Goal: Information Seeking & Learning: Learn about a topic

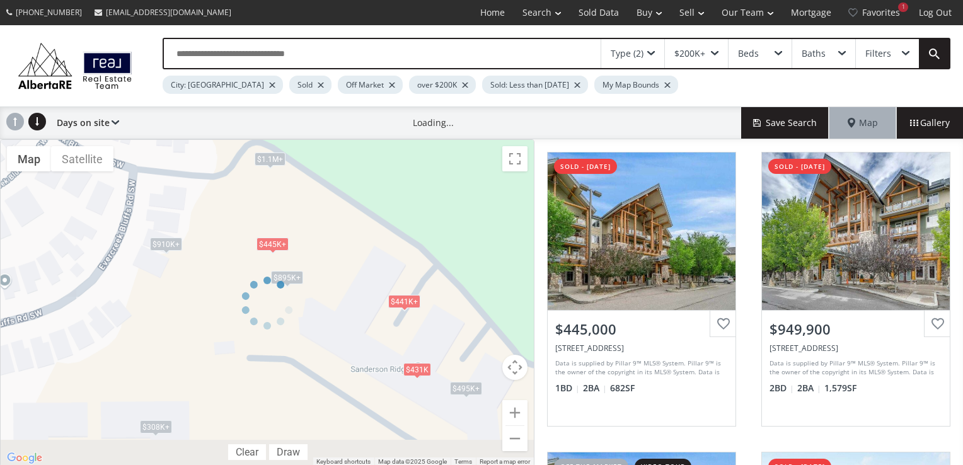
scroll to position [883, 0]
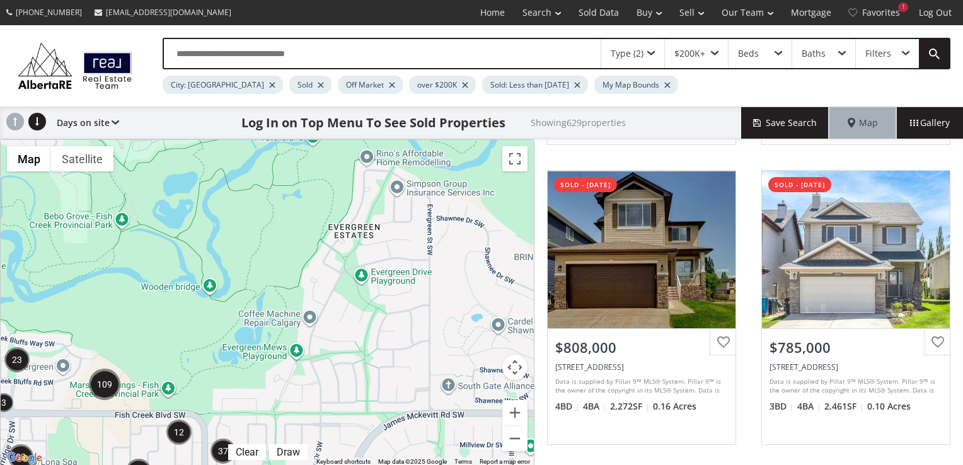
drag, startPoint x: 455, startPoint y: 189, endPoint x: 181, endPoint y: 354, distance: 320.2
click at [181, 354] on div "To navigate, press the arrow keys. $749K $729K+ $729K+" at bounding box center [267, 303] width 533 height 327
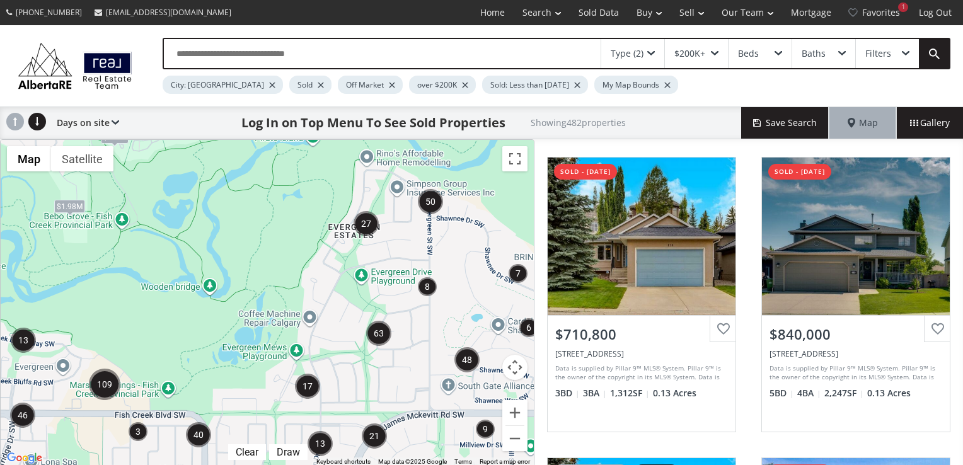
scroll to position [252, 0]
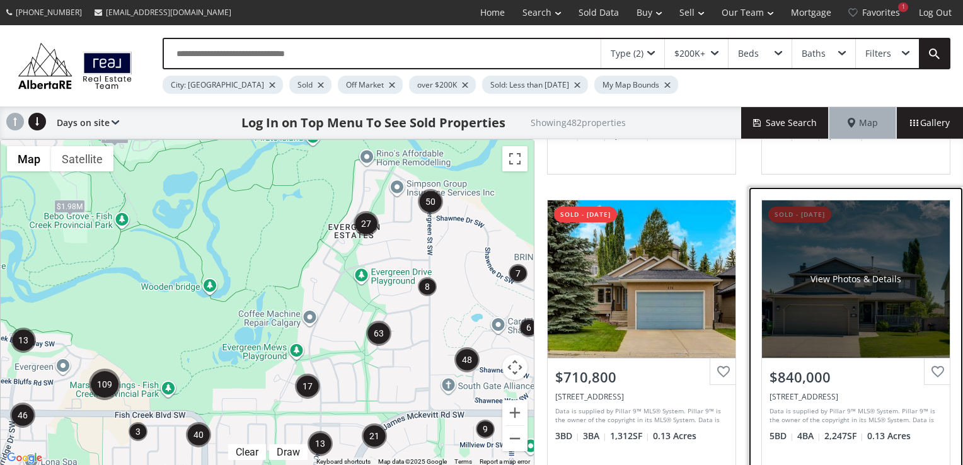
click at [830, 276] on div "View Photos & Details" at bounding box center [856, 279] width 91 height 13
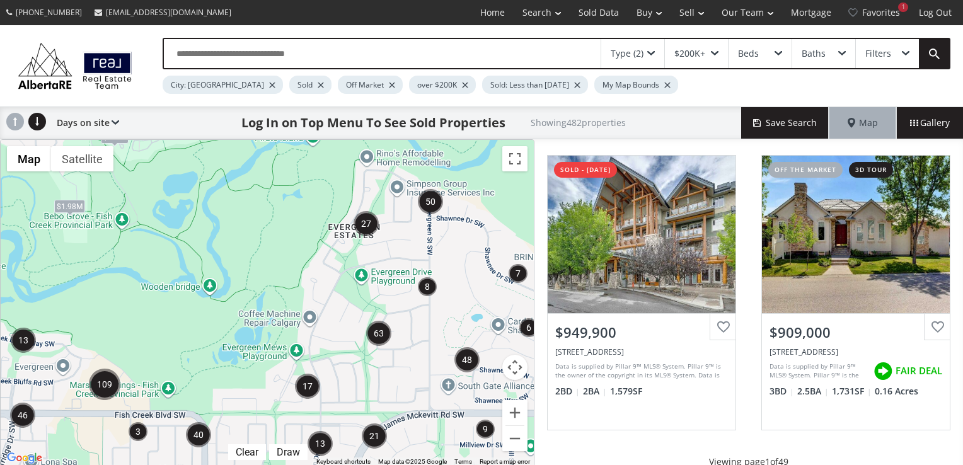
scroll to position [1240, 0]
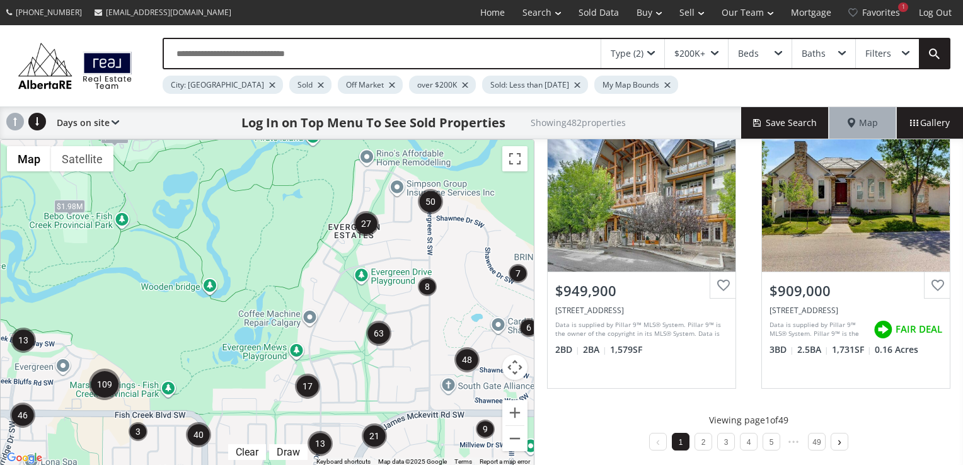
click at [835, 434] on link at bounding box center [840, 442] width 16 height 18
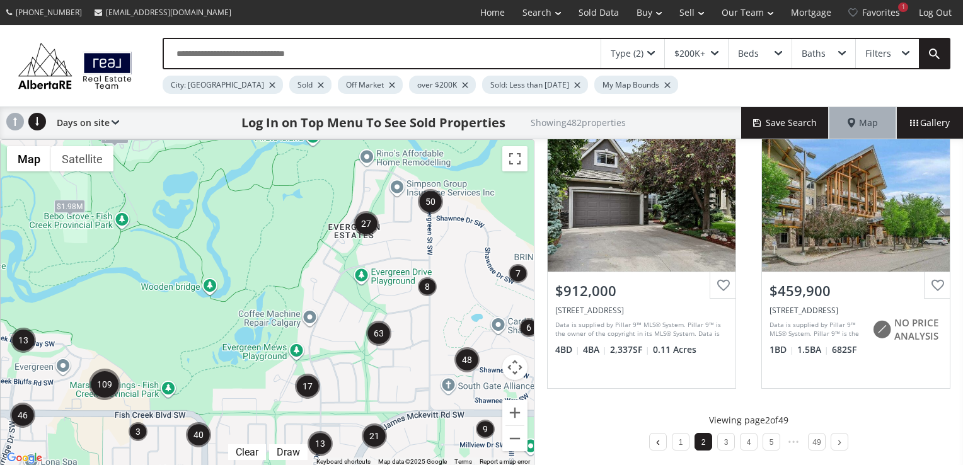
click at [653, 435] on link at bounding box center [658, 442] width 16 height 18
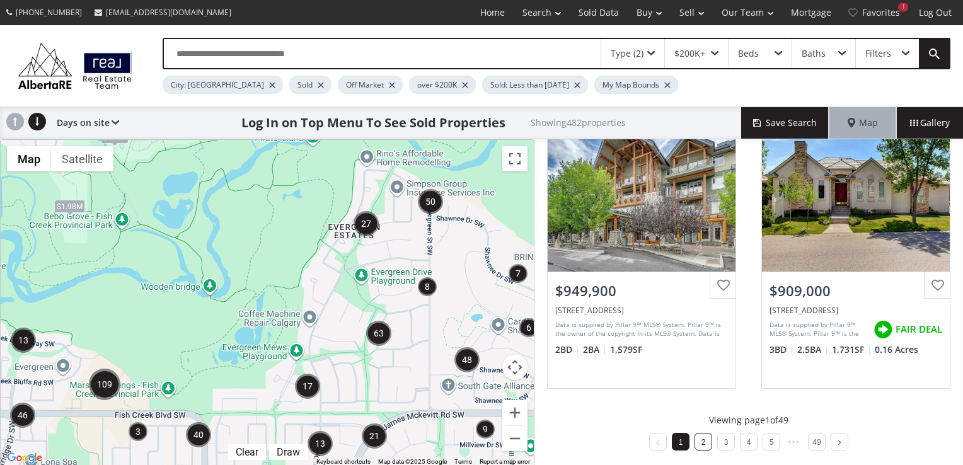
click at [703, 439] on li "2" at bounding box center [704, 442] width 18 height 18
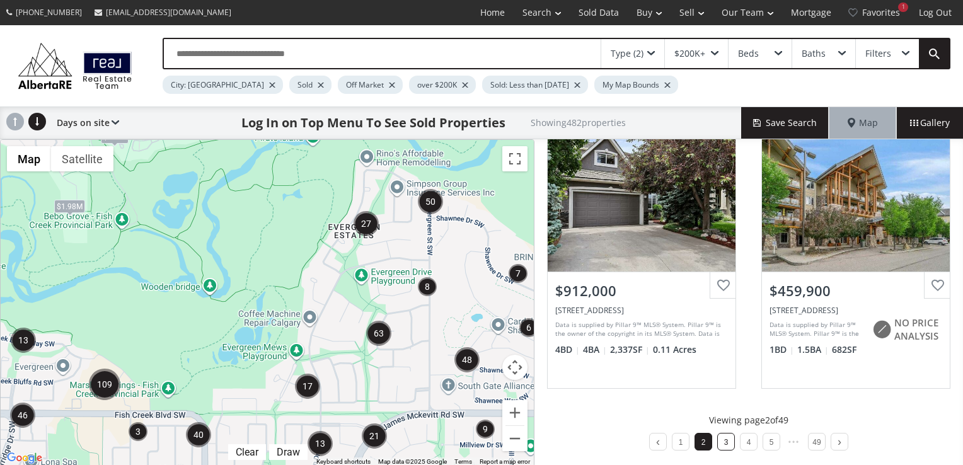
click at [721, 443] on li "3" at bounding box center [727, 442] width 18 height 18
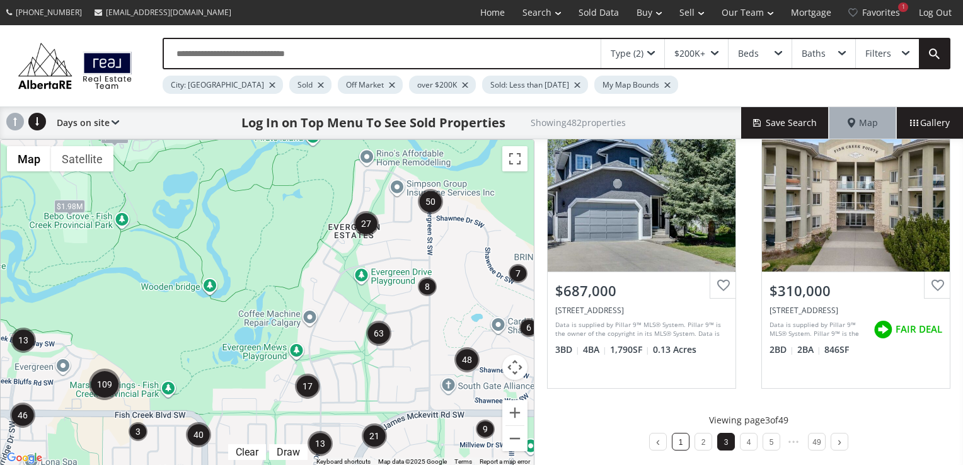
click at [679, 441] on li "1" at bounding box center [681, 442] width 18 height 18
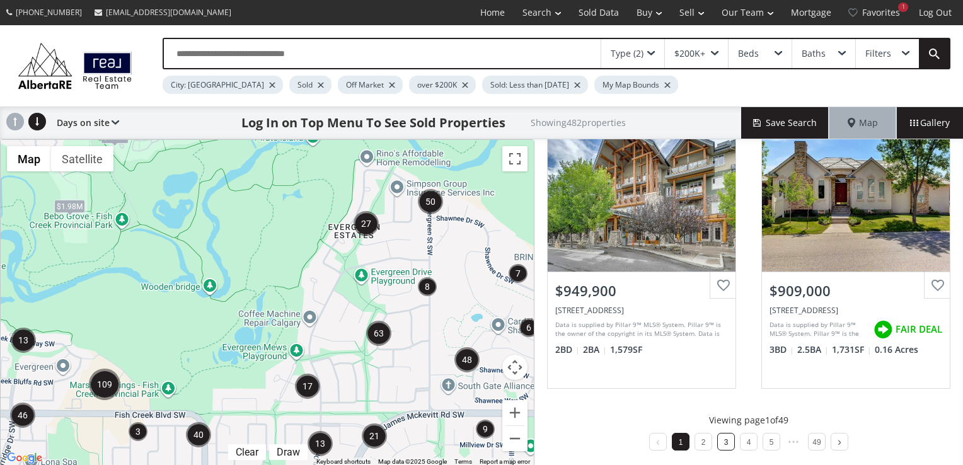
click at [719, 436] on li "3" at bounding box center [727, 442] width 18 height 18
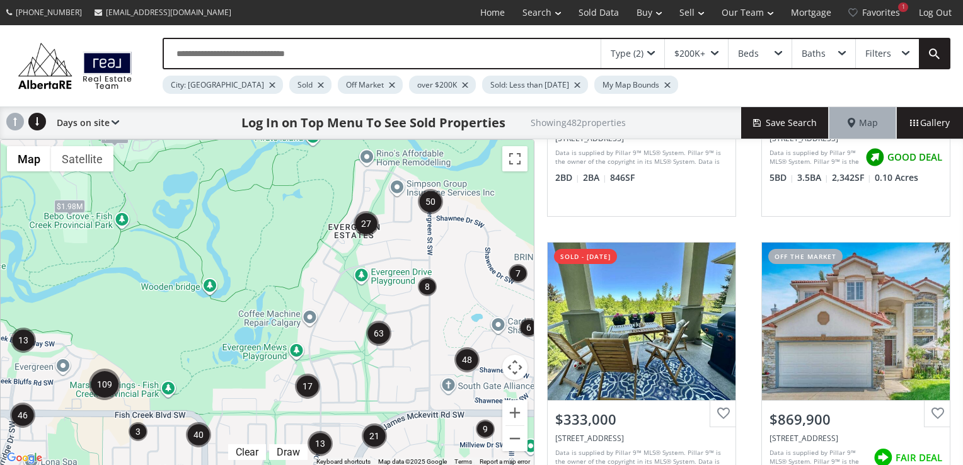
scroll to position [504, 0]
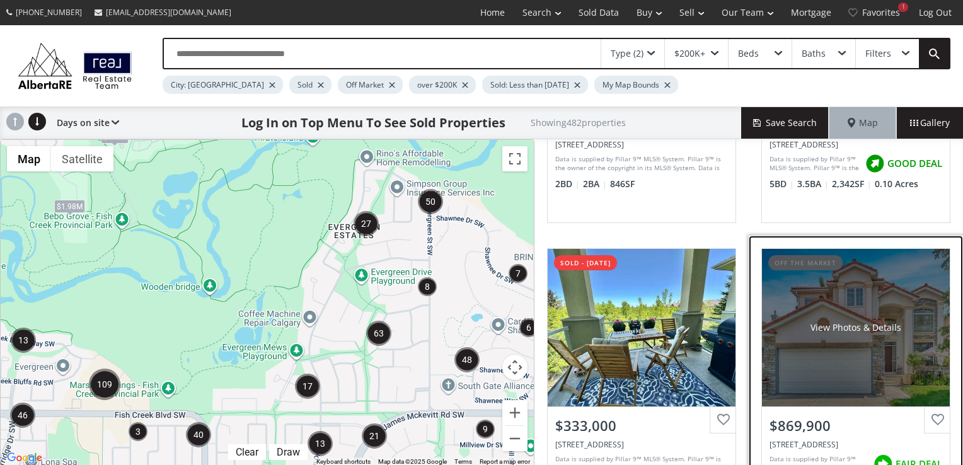
click at [847, 334] on div "View Photos & Details" at bounding box center [856, 328] width 188 height 158
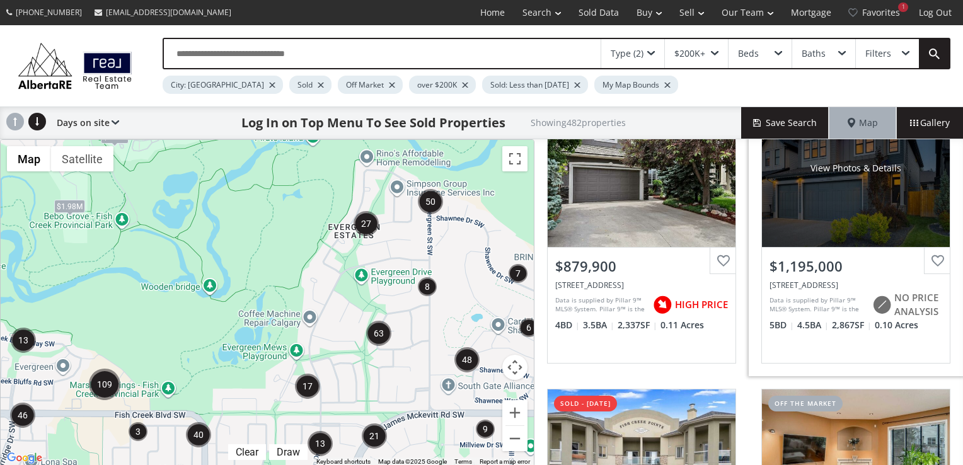
scroll to position [0, 0]
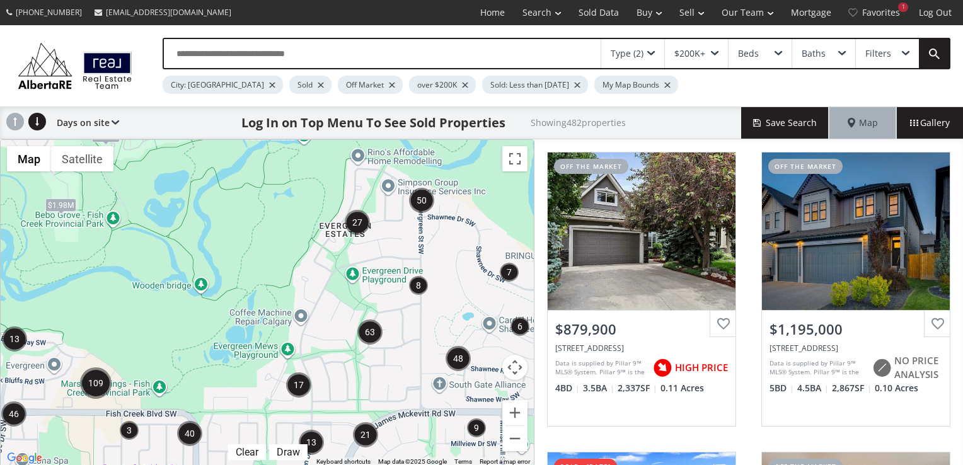
drag, startPoint x: 444, startPoint y: 320, endPoint x: 434, endPoint y: 319, distance: 10.2
click at [434, 319] on div "To navigate, press the arrow keys. $1.98M $480K" at bounding box center [267, 303] width 533 height 327
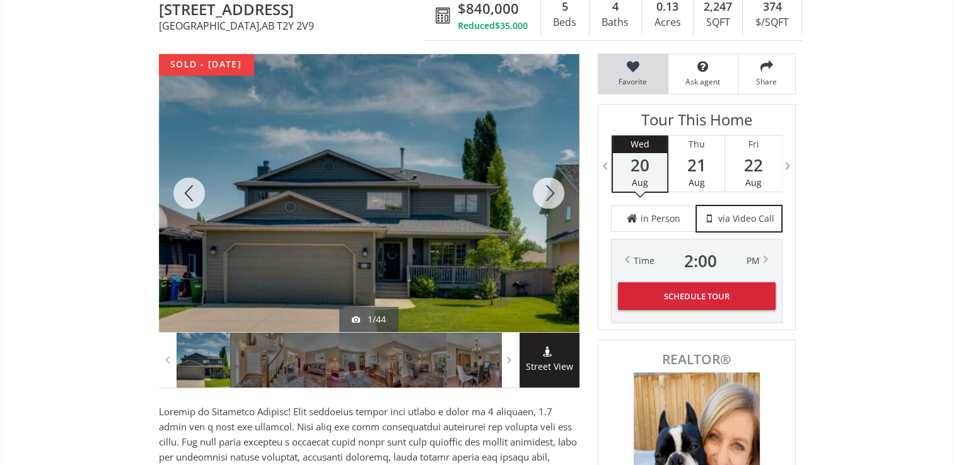
scroll to position [126, 0]
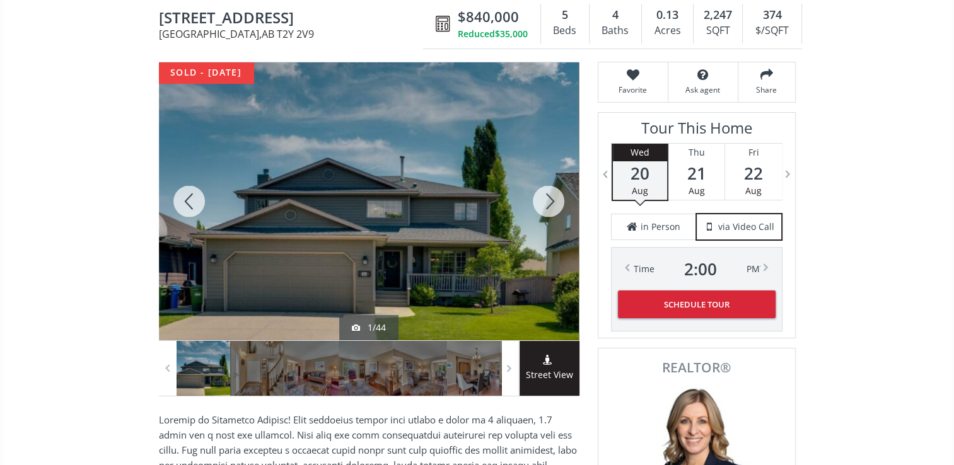
click at [545, 196] on div at bounding box center [548, 201] width 61 height 278
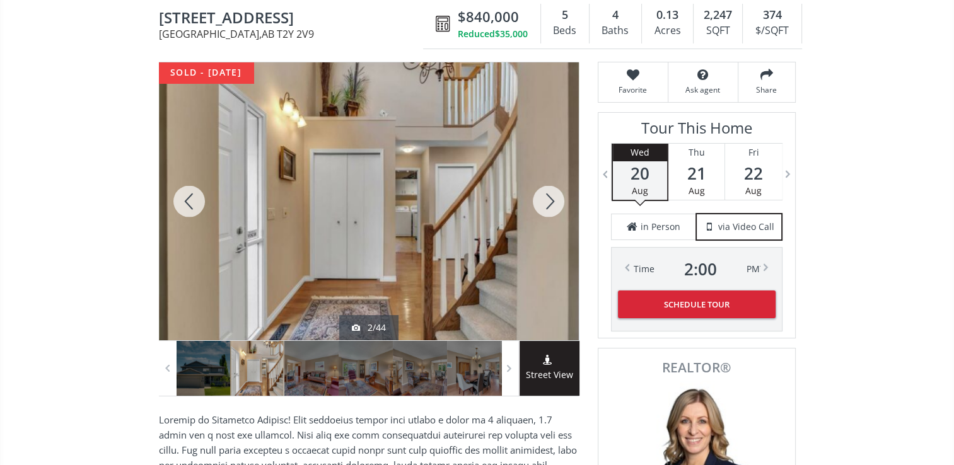
click at [545, 196] on div at bounding box center [548, 201] width 61 height 278
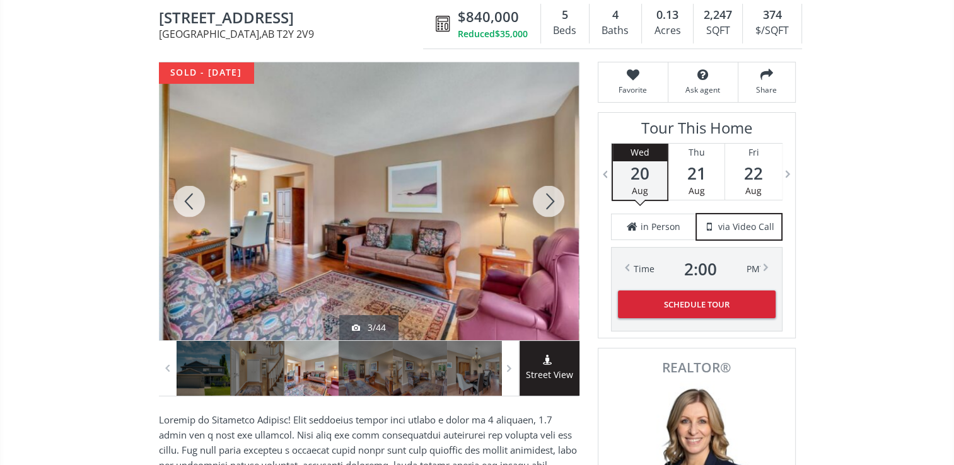
click at [545, 196] on div at bounding box center [548, 201] width 61 height 278
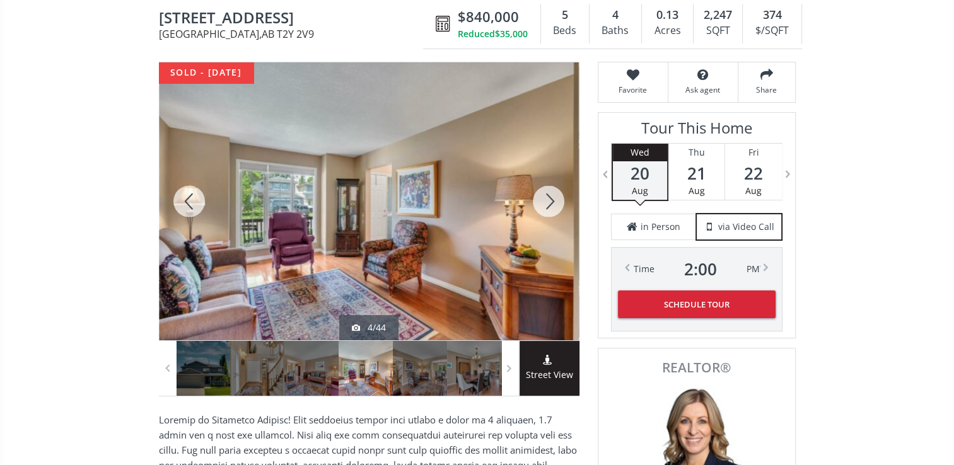
click at [545, 196] on div at bounding box center [548, 201] width 61 height 278
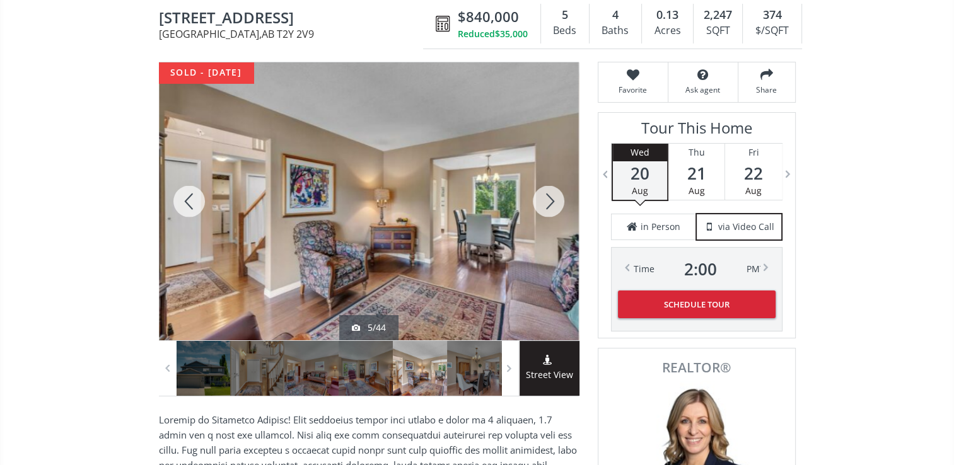
click at [545, 196] on div at bounding box center [548, 201] width 61 height 278
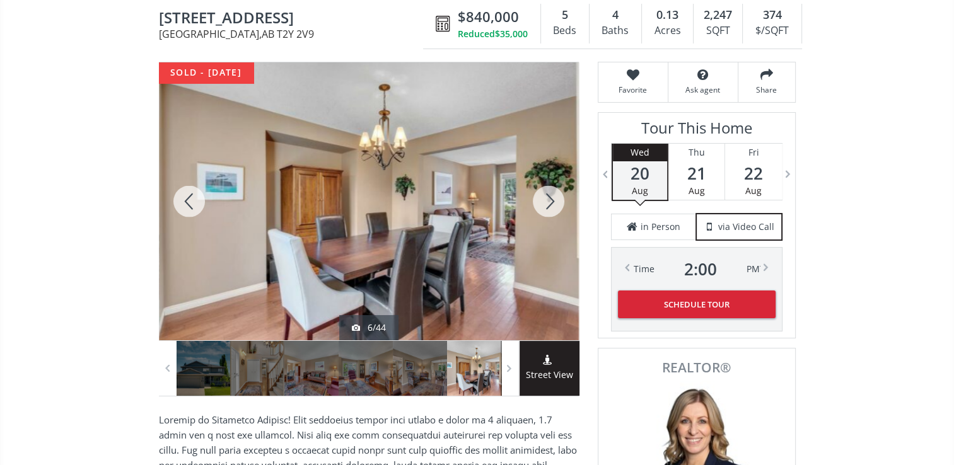
click at [545, 196] on div at bounding box center [548, 201] width 61 height 278
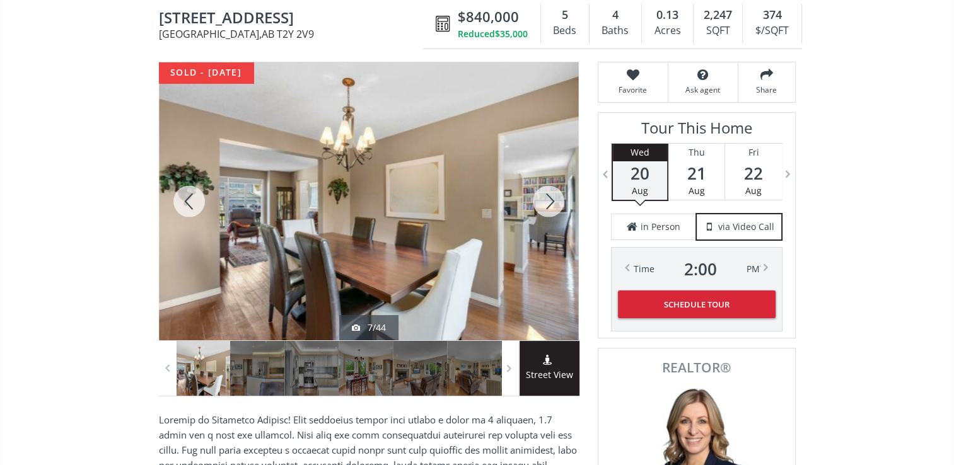
click at [545, 196] on div at bounding box center [548, 201] width 61 height 278
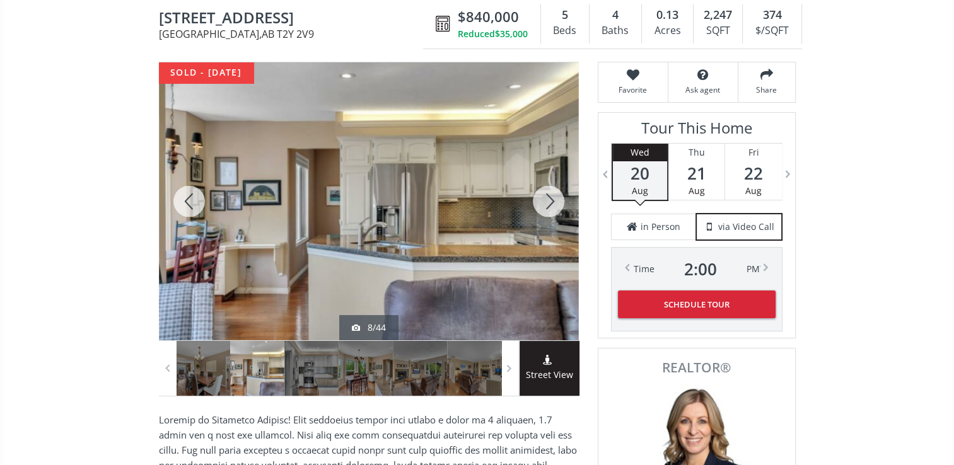
click at [545, 196] on div at bounding box center [548, 201] width 61 height 278
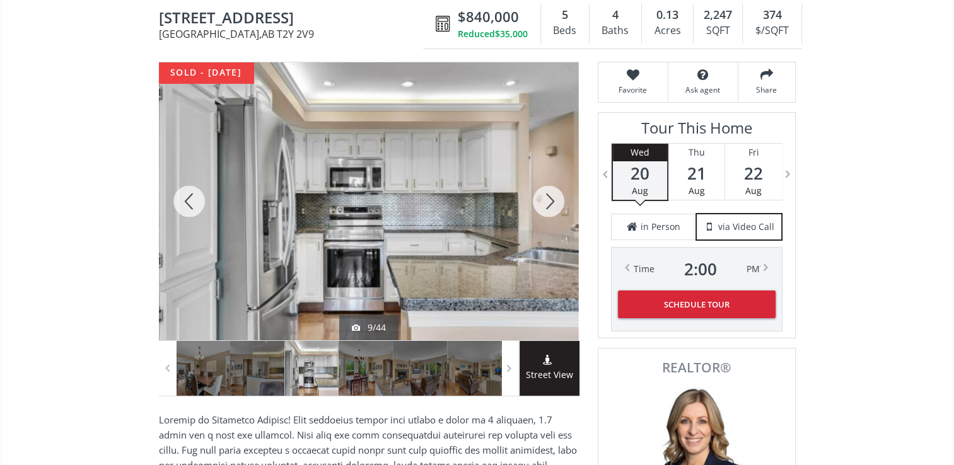
click at [545, 196] on div at bounding box center [548, 201] width 61 height 278
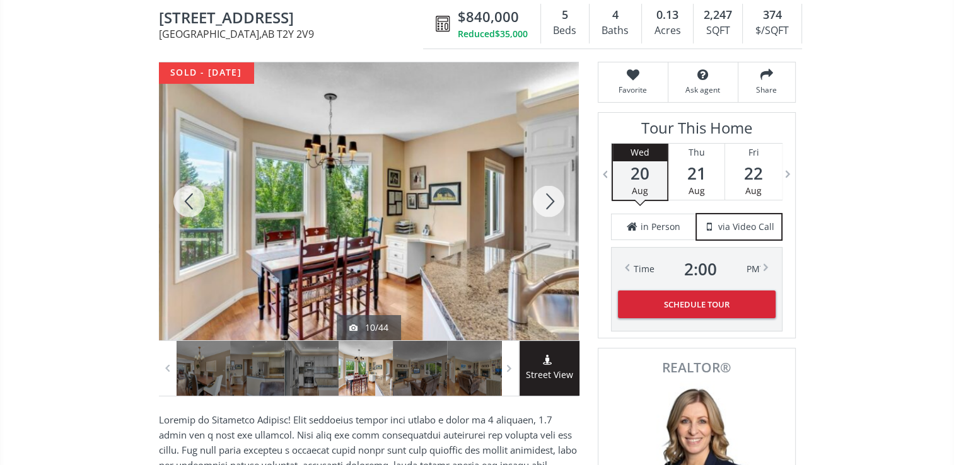
click at [545, 196] on div at bounding box center [548, 201] width 61 height 278
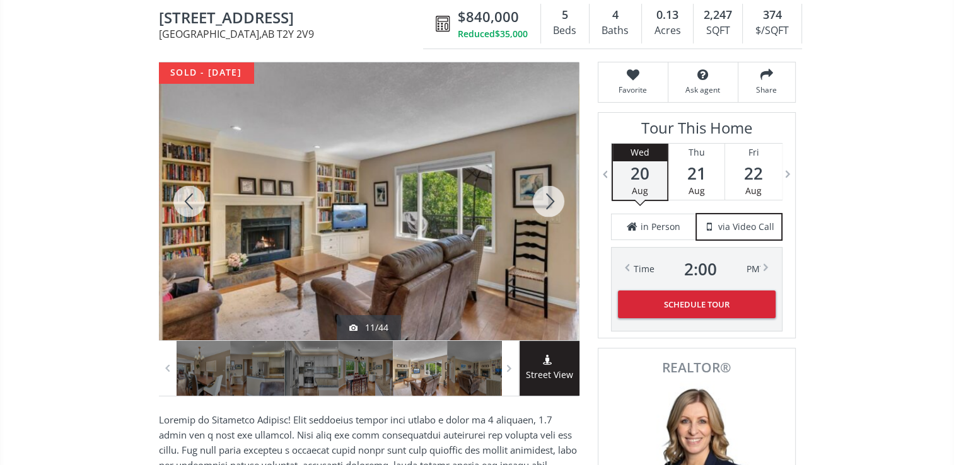
click at [545, 196] on div at bounding box center [548, 201] width 61 height 278
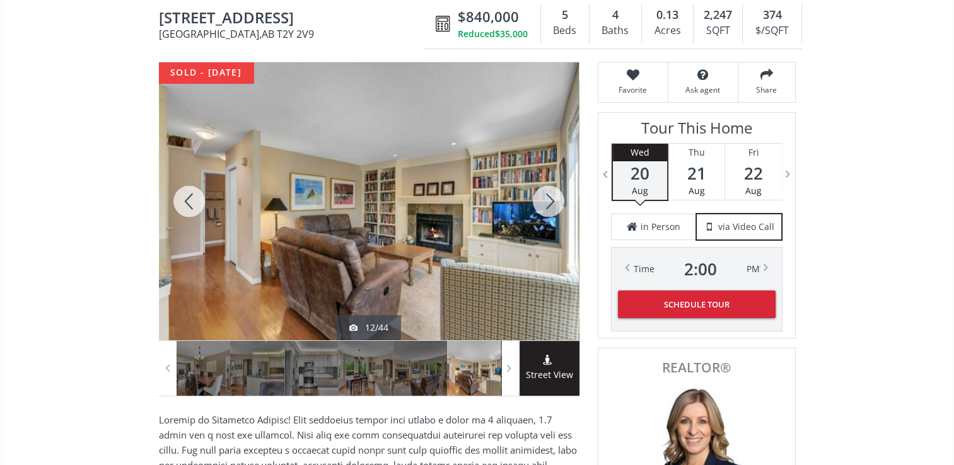
click at [545, 196] on div at bounding box center [548, 201] width 61 height 278
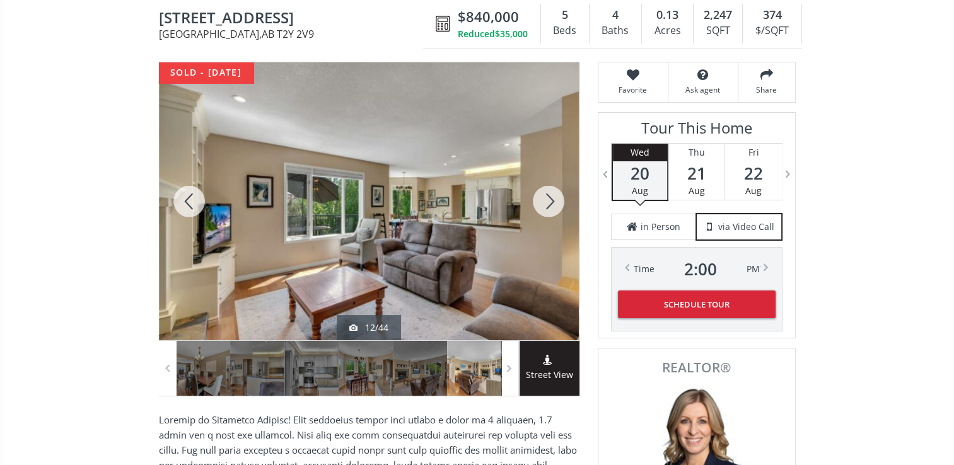
click at [545, 196] on div at bounding box center [548, 201] width 61 height 278
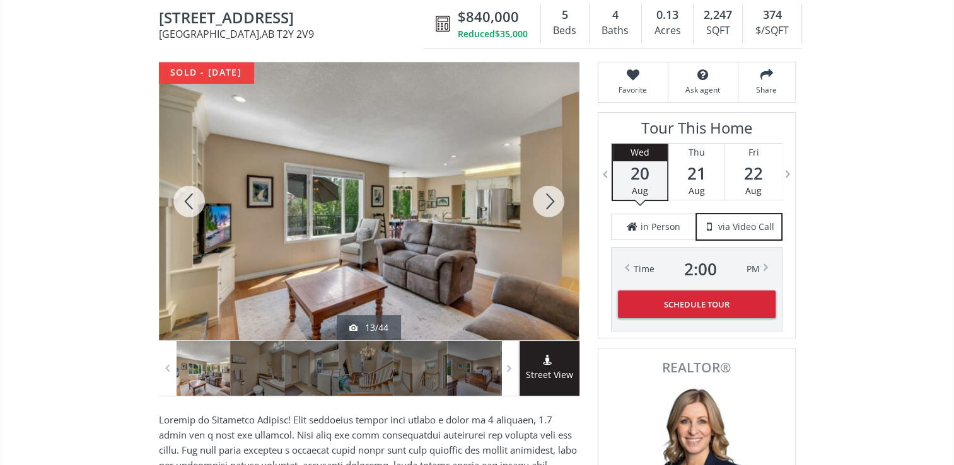
click at [545, 196] on div at bounding box center [548, 201] width 61 height 278
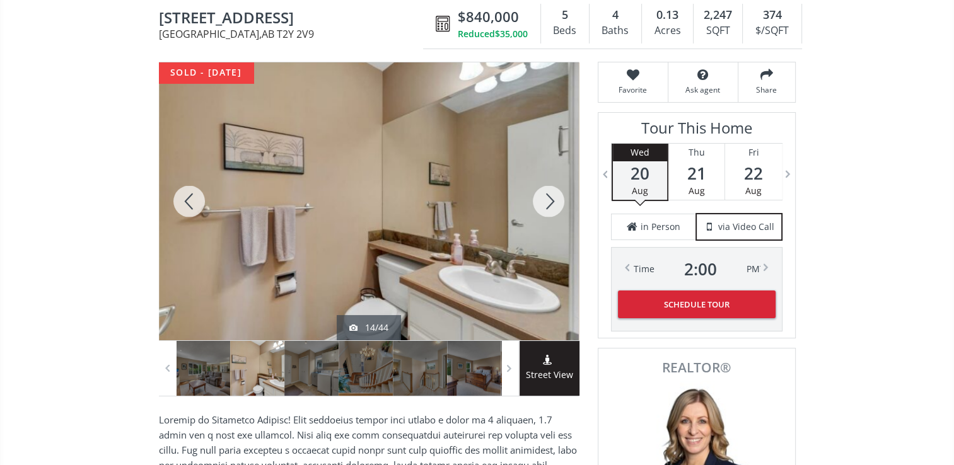
click at [545, 196] on div at bounding box center [548, 201] width 61 height 278
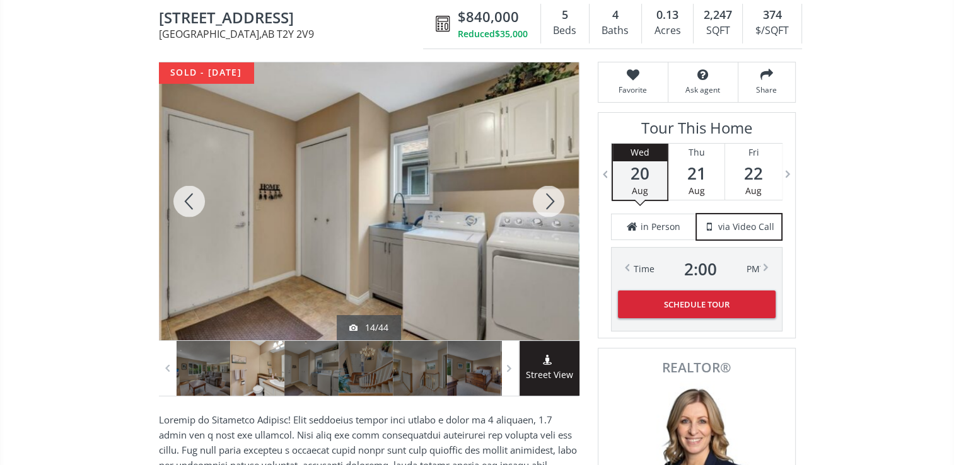
click at [545, 196] on div at bounding box center [548, 201] width 61 height 278
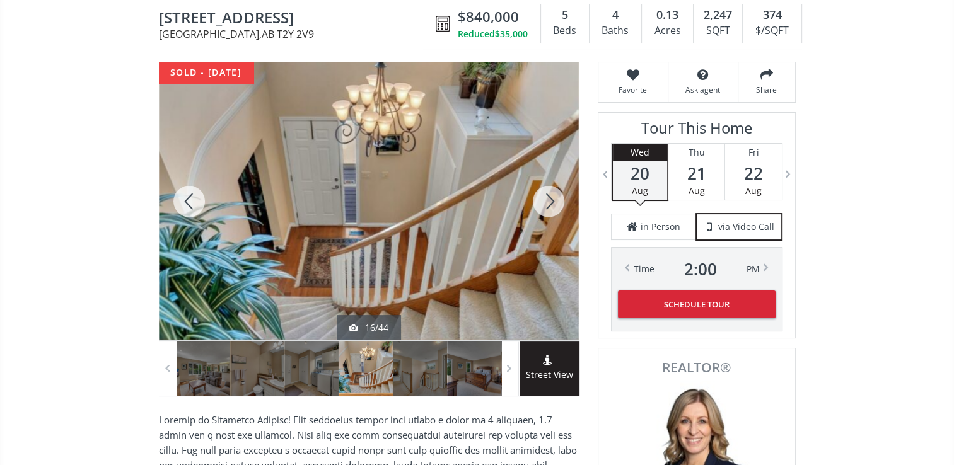
click at [545, 196] on div at bounding box center [548, 201] width 61 height 278
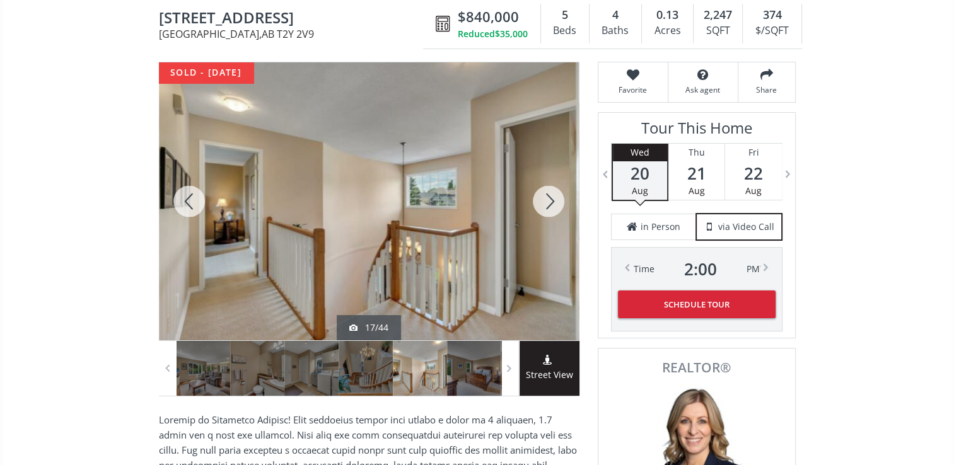
click at [545, 196] on div at bounding box center [548, 201] width 61 height 278
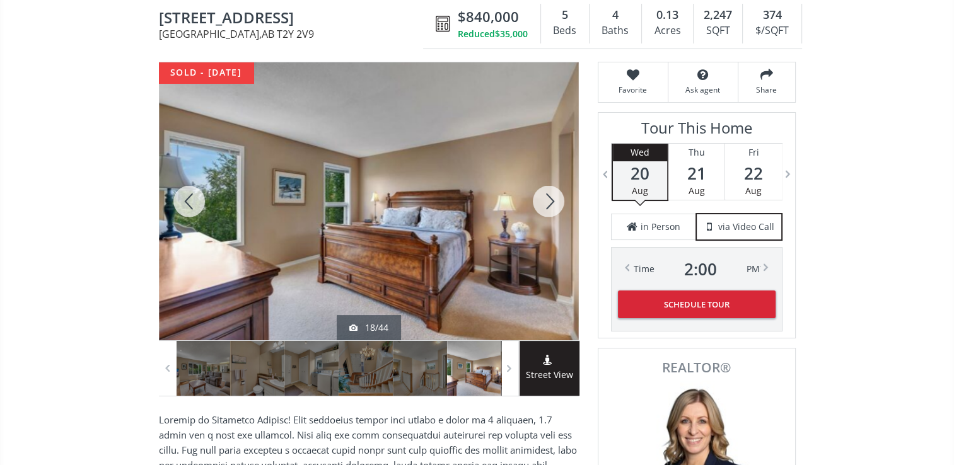
click at [545, 196] on div at bounding box center [548, 201] width 61 height 278
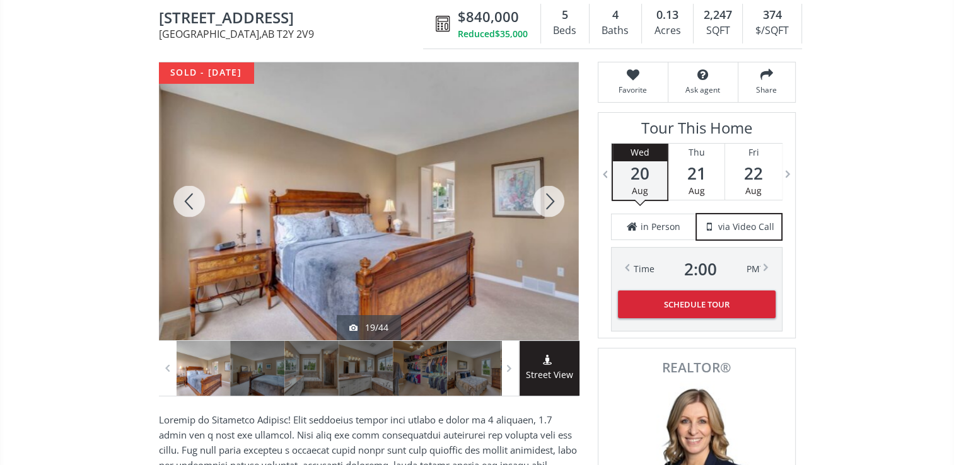
click at [545, 196] on div at bounding box center [548, 201] width 61 height 278
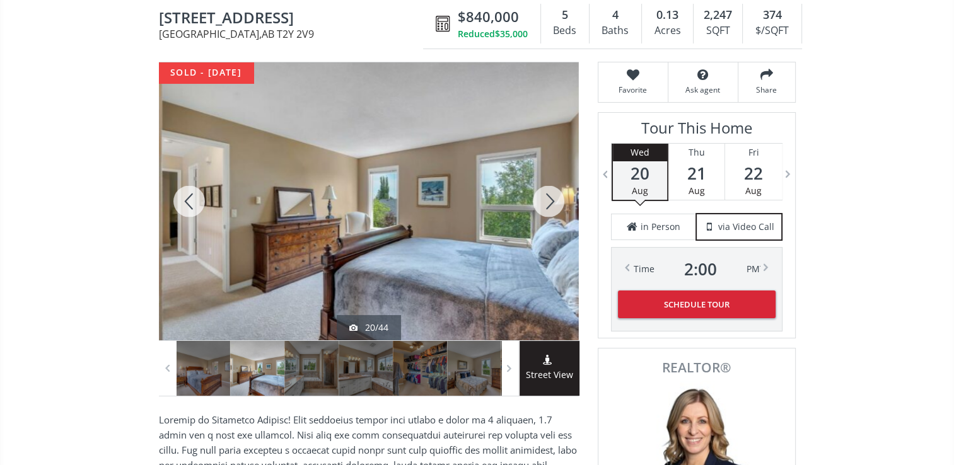
click at [545, 196] on div at bounding box center [548, 201] width 61 height 278
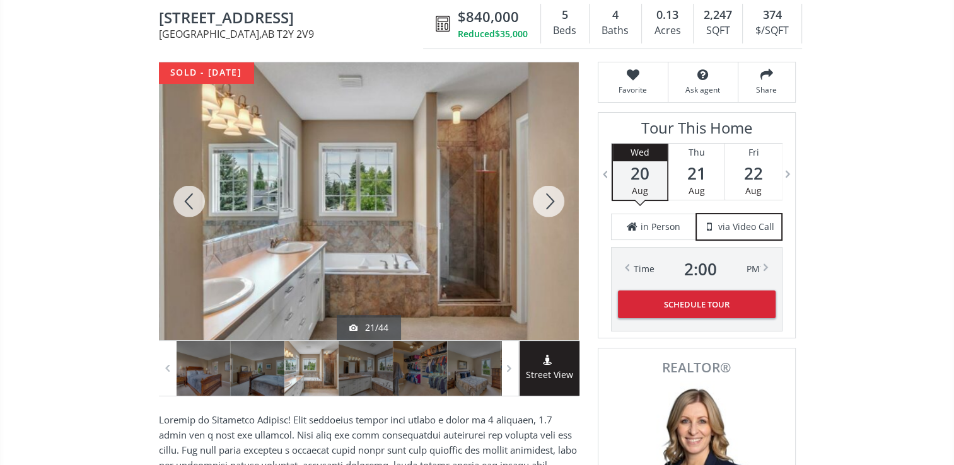
click at [545, 196] on div at bounding box center [548, 201] width 61 height 278
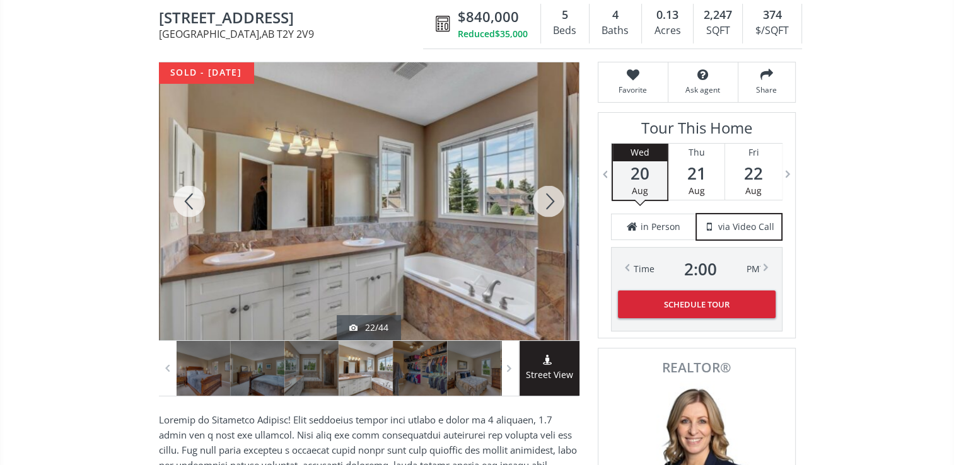
click at [545, 196] on div at bounding box center [548, 201] width 61 height 278
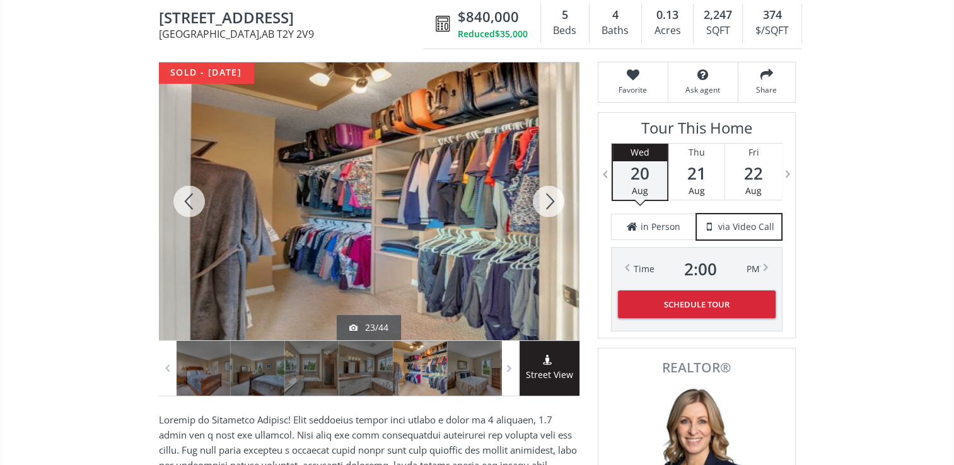
click at [545, 196] on div at bounding box center [548, 201] width 61 height 278
